Goal: Information Seeking & Learning: Learn about a topic

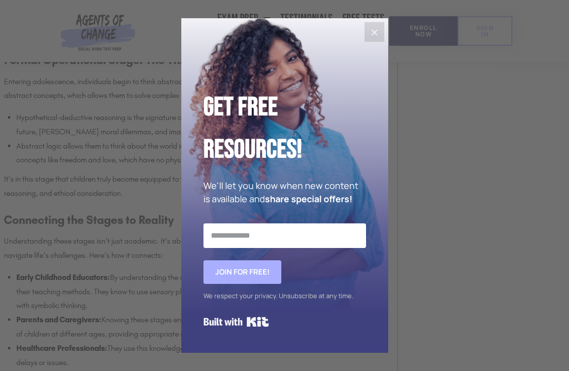
scroll to position [2275, 0]
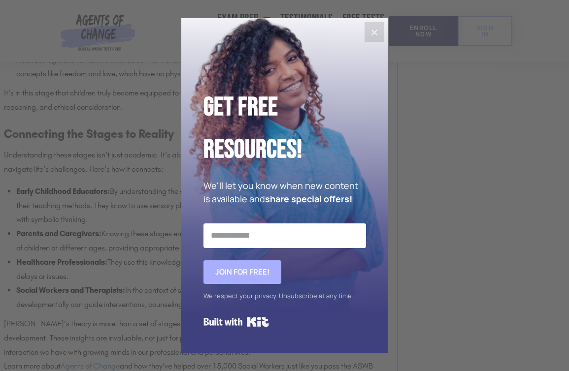
click at [131, 143] on div "Get Free Resources! We'll let you know when new content is available and share …" at bounding box center [284, 185] width 569 height 371
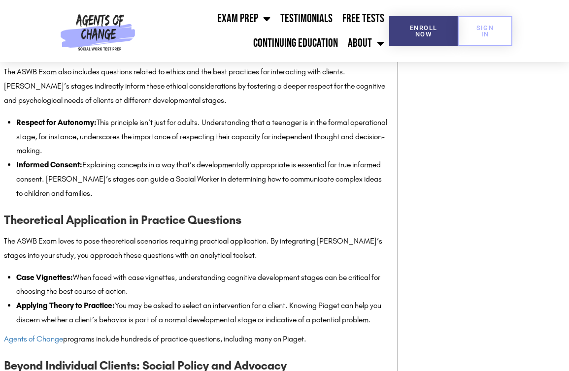
scroll to position [3345, 0]
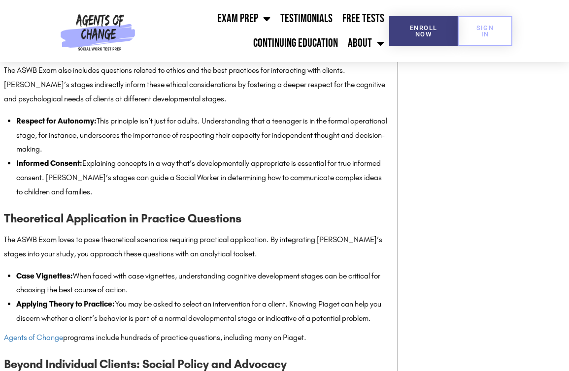
drag, startPoint x: 32, startPoint y: 280, endPoint x: 103, endPoint y: 292, distance: 73.0
click at [103, 297] on li "Applying Theory to Practice: You may be asked to select an intervention for a c…" at bounding box center [201, 311] width 371 height 29
copy li "iscern whether a client’s behavior is part of a normal developmental stage or i…"
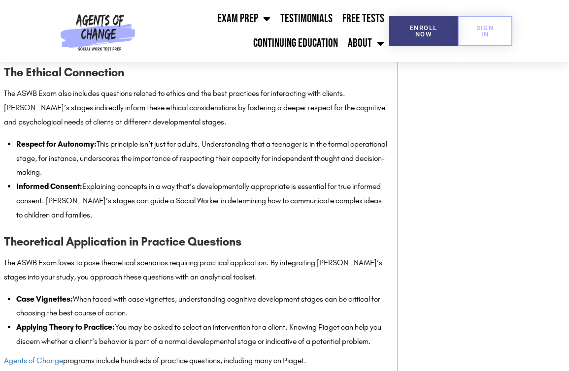
scroll to position [3314, 0]
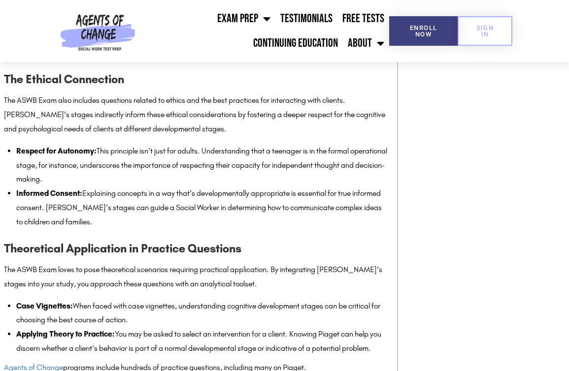
drag, startPoint x: 208, startPoint y: 108, endPoint x: 226, endPoint y: 146, distance: 42.3
click at [226, 146] on li "Respect for Autonomy: This principle isn’t just for adults. Understanding that …" at bounding box center [201, 165] width 371 height 42
copy li "nderstanding that a teenager is in the formal operational stage, for instance, …"
click at [265, 144] on li "Respect for Autonomy: This principle isn’t just for adults. Understanding that …" at bounding box center [201, 165] width 371 height 42
click at [133, 187] on li "Informed Consent: Explaining concepts in a way that’s developmentally appropria…" at bounding box center [201, 208] width 371 height 42
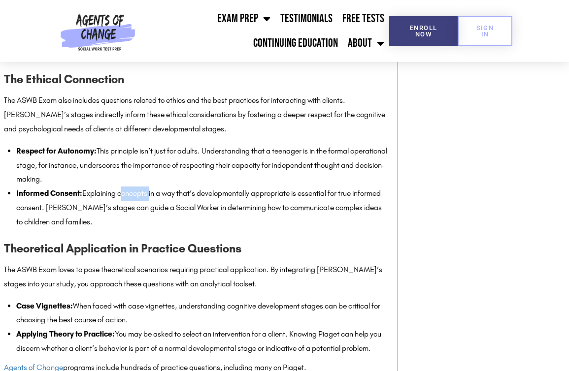
click at [133, 187] on li "Informed Consent: Explaining concepts in a way that’s developmentally appropria…" at bounding box center [201, 208] width 371 height 42
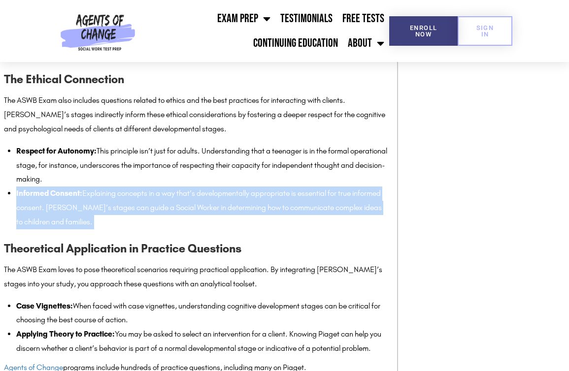
click at [133, 187] on li "Informed Consent: Explaining concepts in a way that’s developmentally appropria…" at bounding box center [201, 208] width 371 height 42
copy div "Informed Consent: Explaining concepts in a way that’s developmentally appropria…"
